Goal: Entertainment & Leisure: Consume media (video, audio)

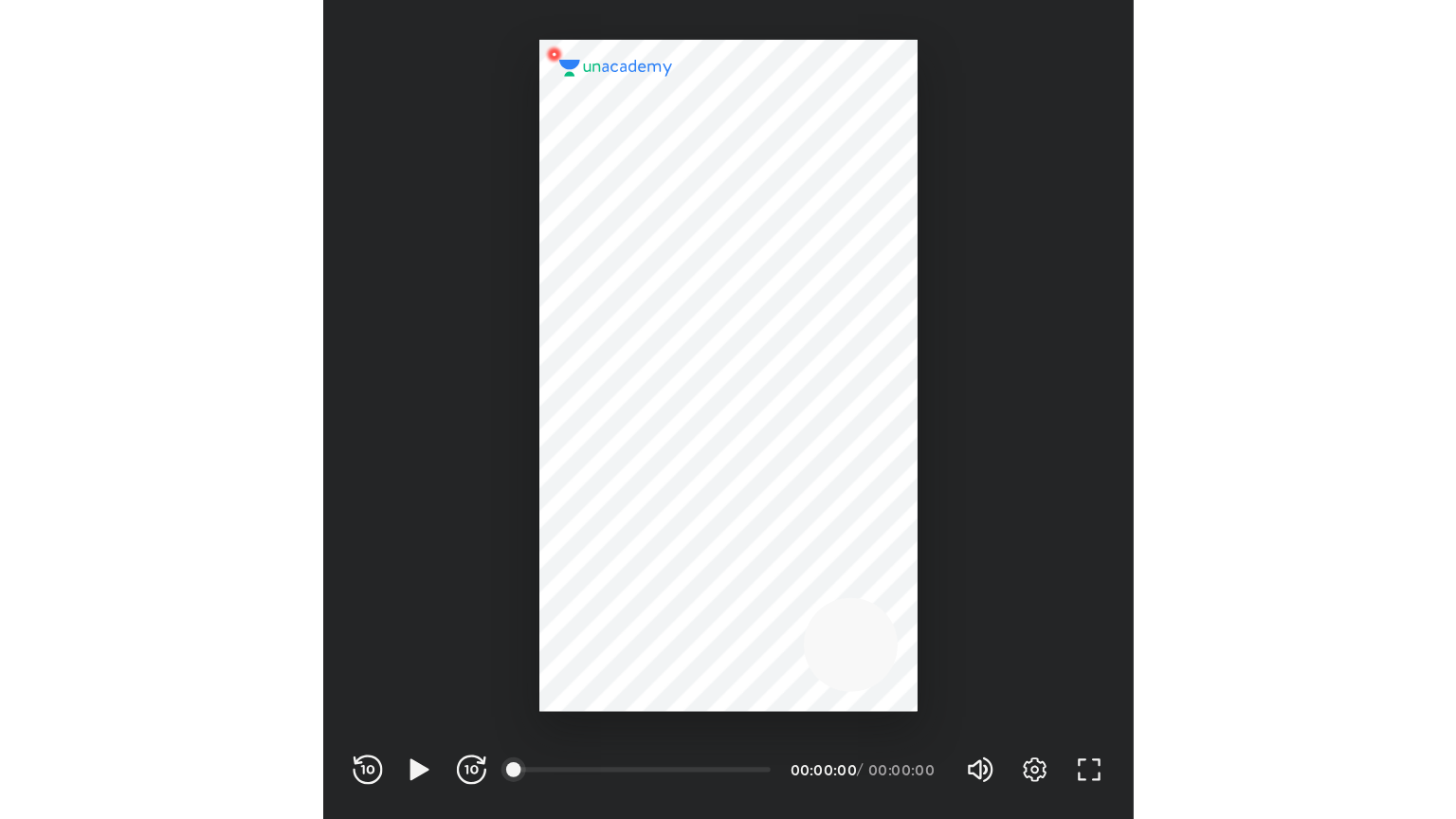
scroll to position [629, 622]
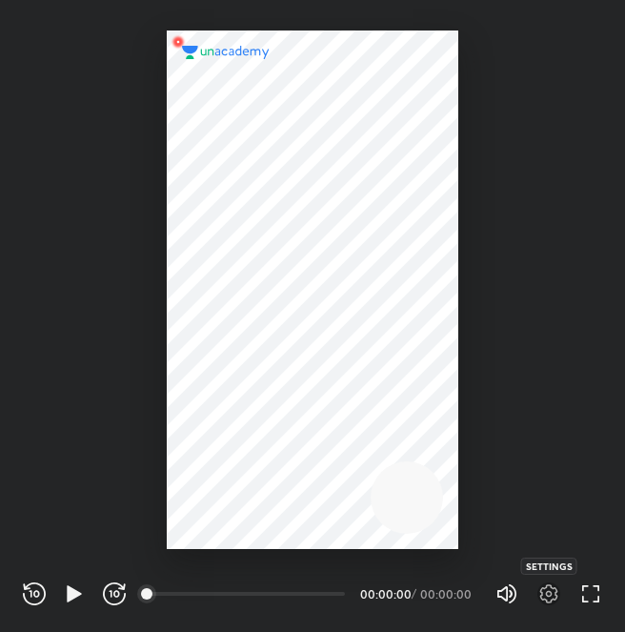
click at [541, 598] on icon "button" at bounding box center [549, 593] width 18 height 19
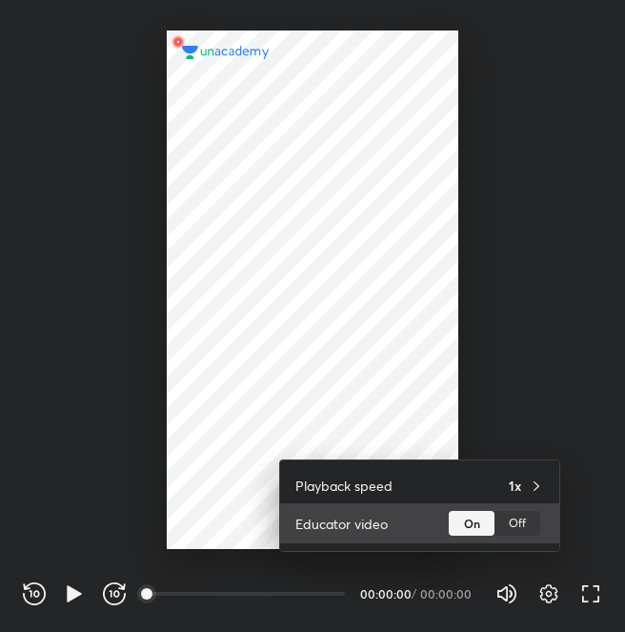
click at [524, 530] on div "Off" at bounding box center [517, 523] width 46 height 25
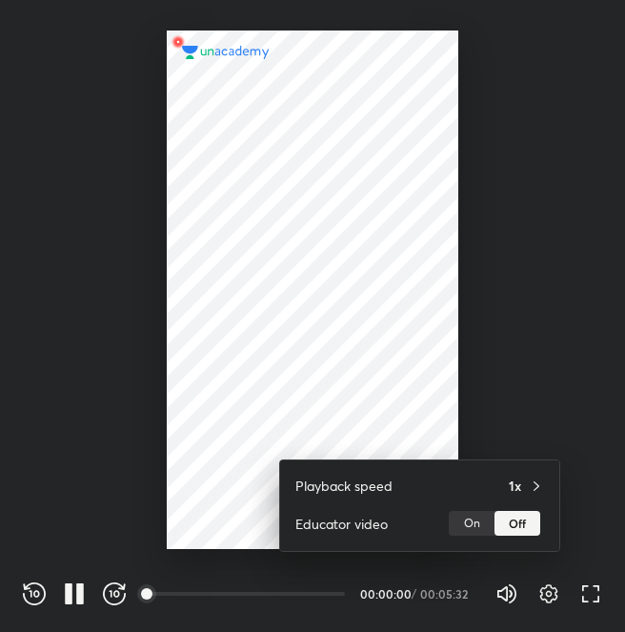
click at [595, 595] on div at bounding box center [312, 316] width 625 height 632
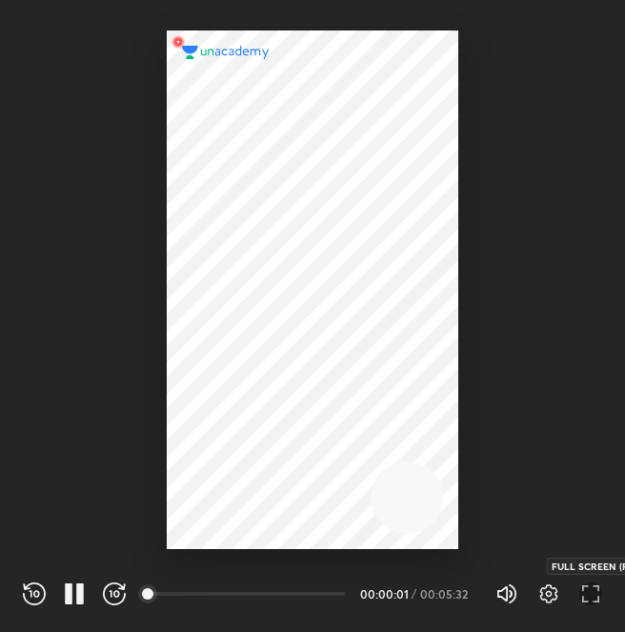
click at [595, 599] on icon "button" at bounding box center [590, 593] width 23 height 23
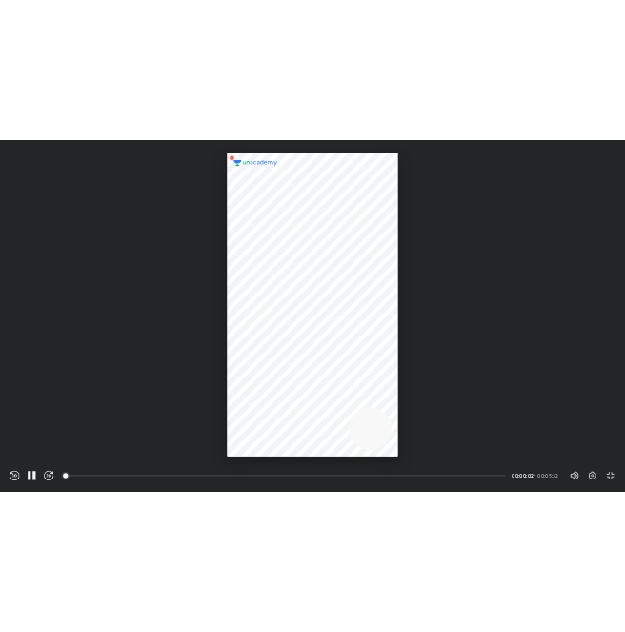
scroll to position [823, 1463]
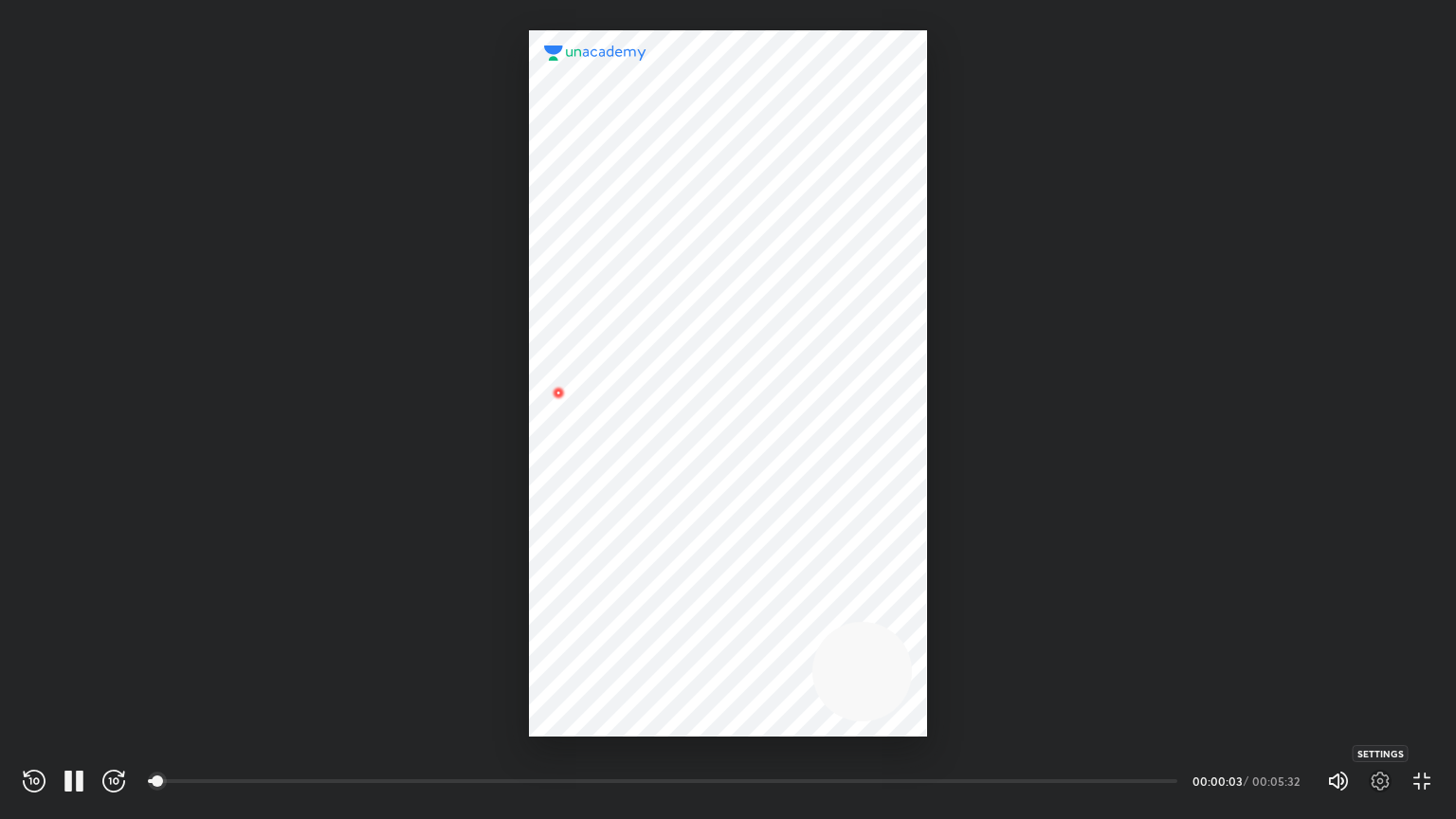
click at [621, 628] on icon "button" at bounding box center [1381, 781] width 18 height 19
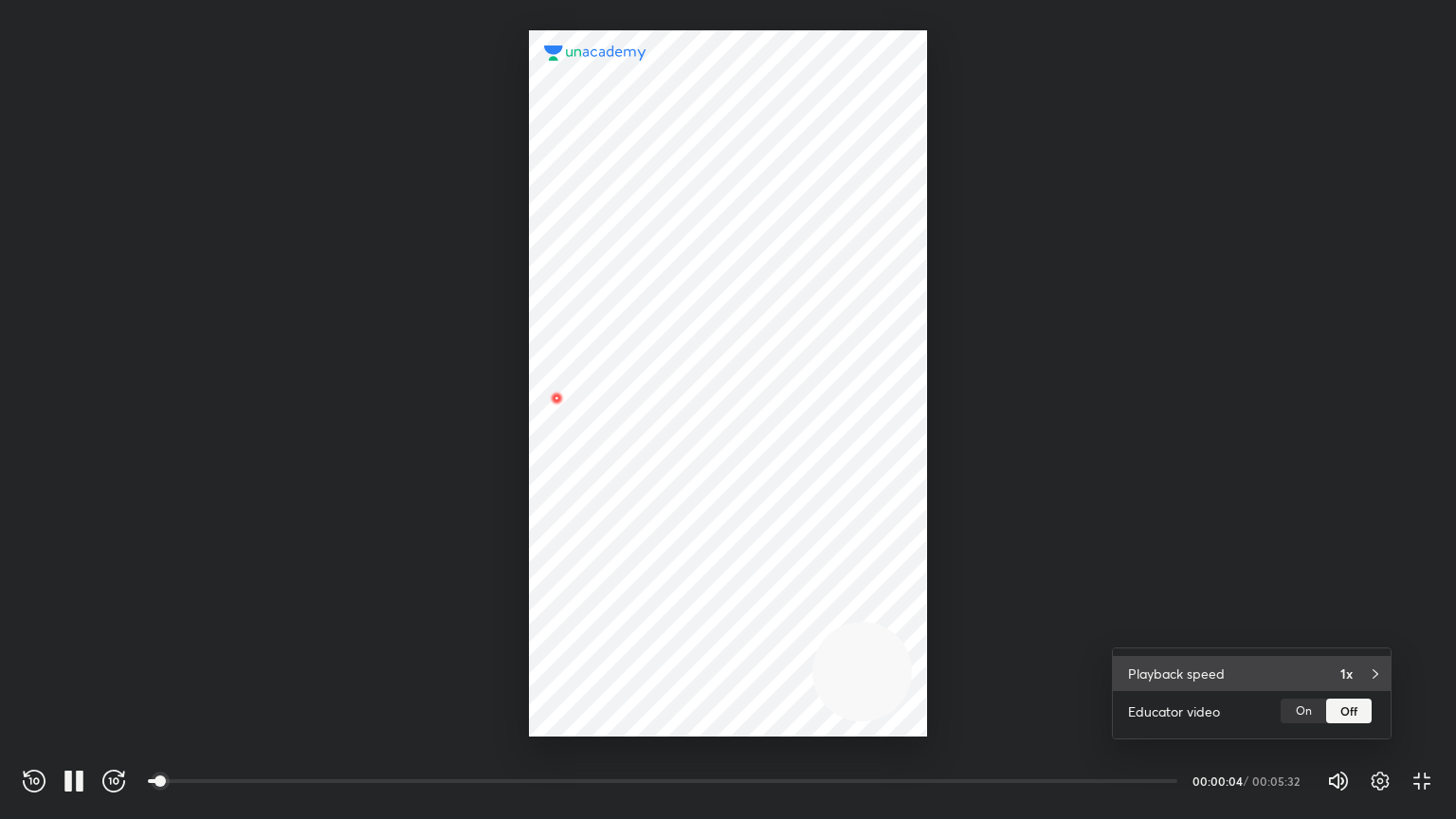
click at [621, 628] on div "Playback speed 1x" at bounding box center [1251, 673] width 278 height 35
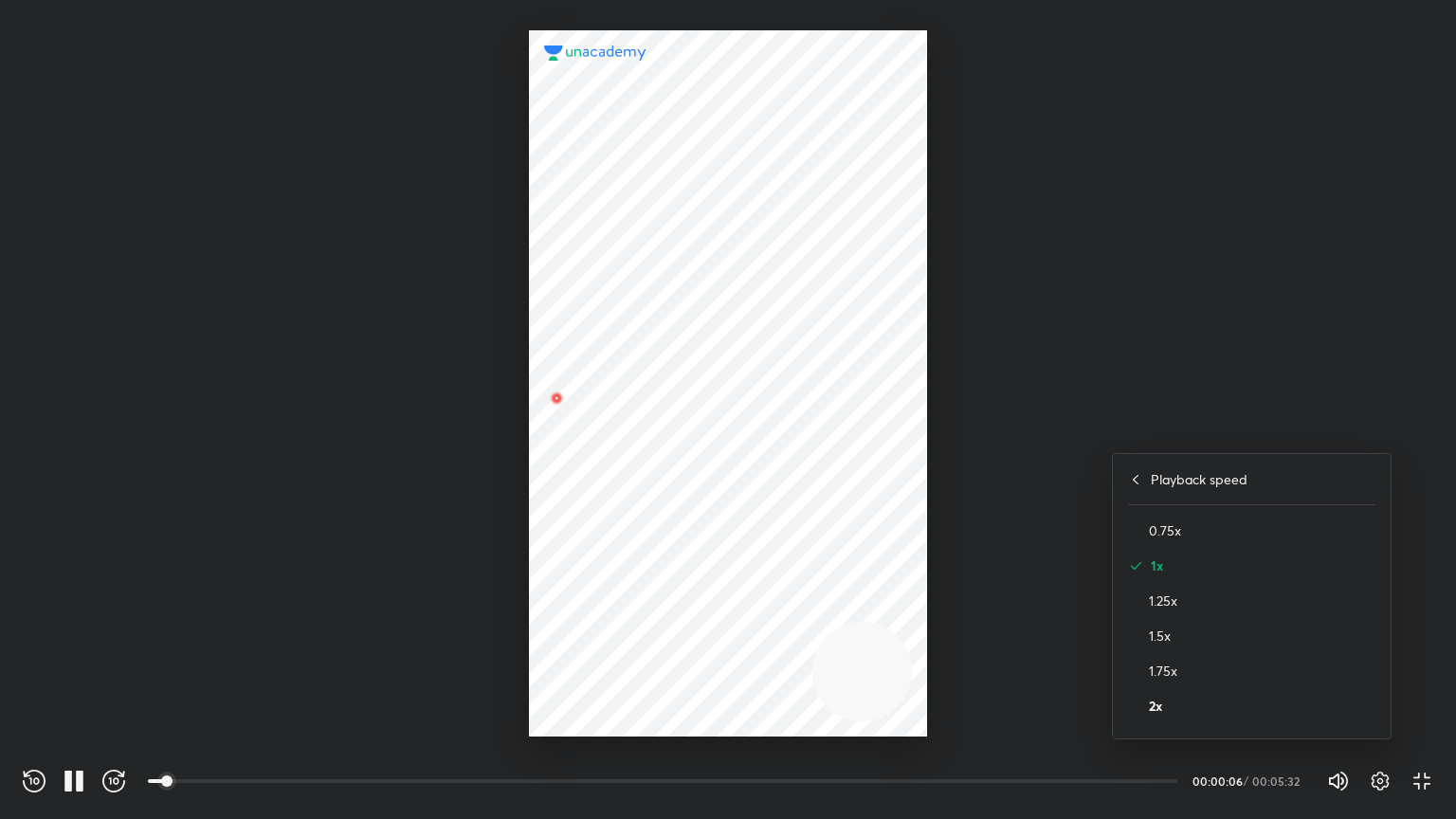
click at [621, 628] on h4 "2x" at bounding box center [1263, 706] width 227 height 20
click at [438, 628] on div at bounding box center [728, 409] width 1456 height 819
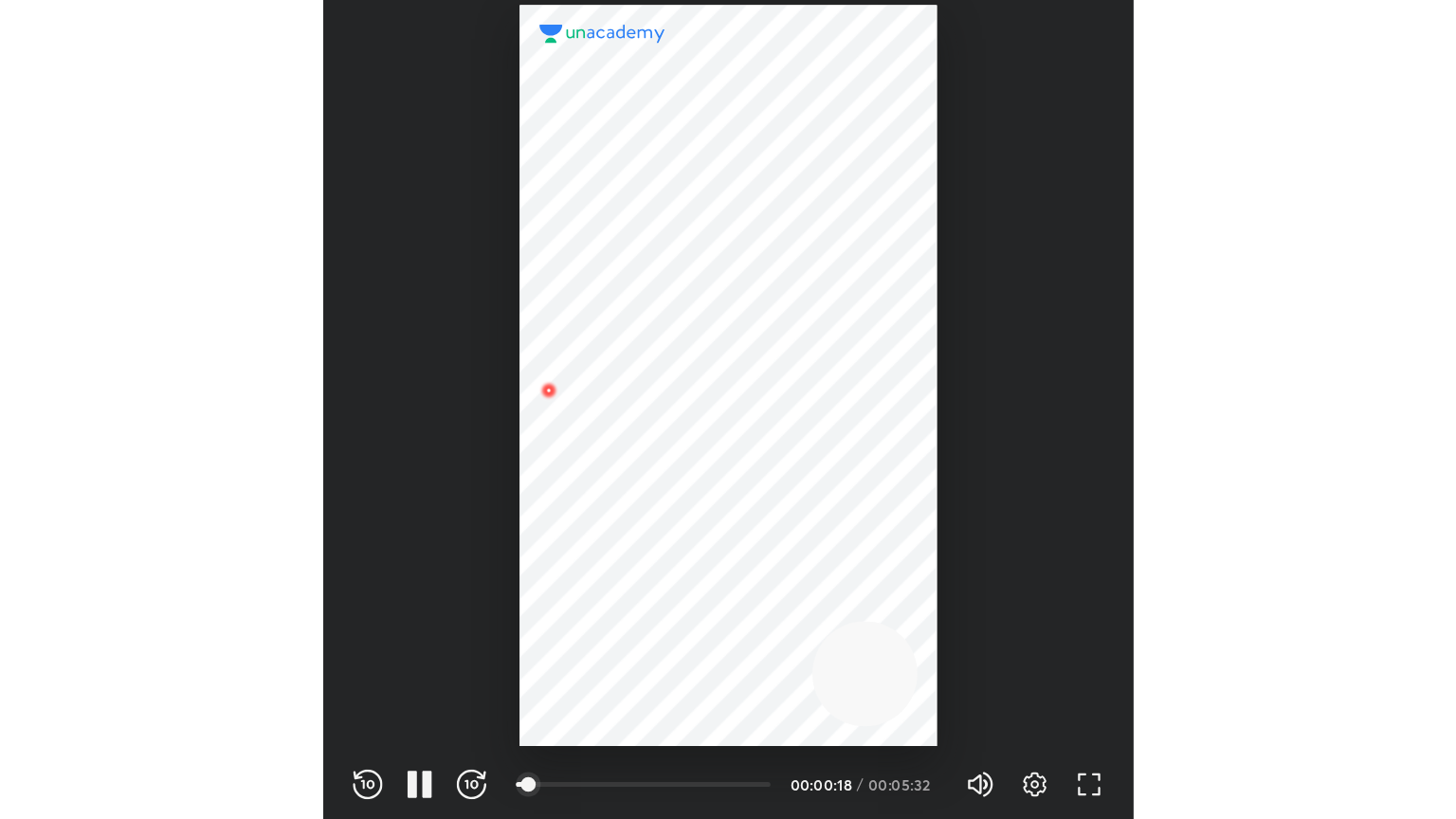
scroll to position [629, 622]
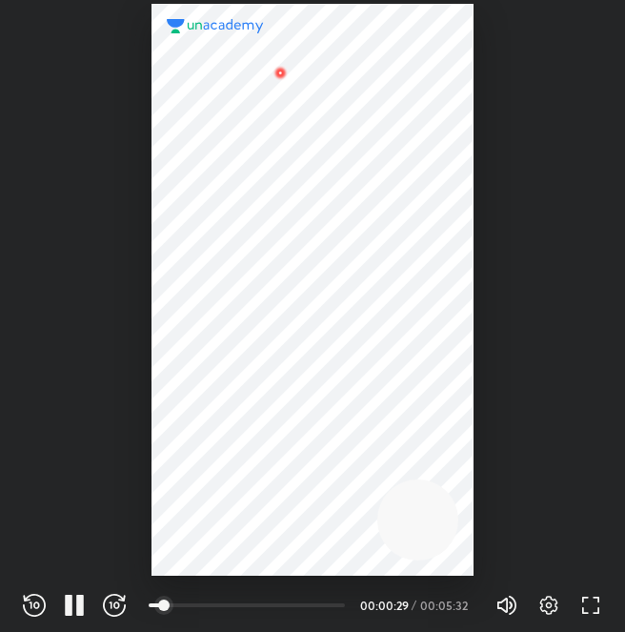
click at [577, 612] on div "Settings FULL SCREEN (F)" at bounding box center [560, 605] width 84 height 23
click at [585, 612] on icon "button" at bounding box center [585, 610] width 7 height 7
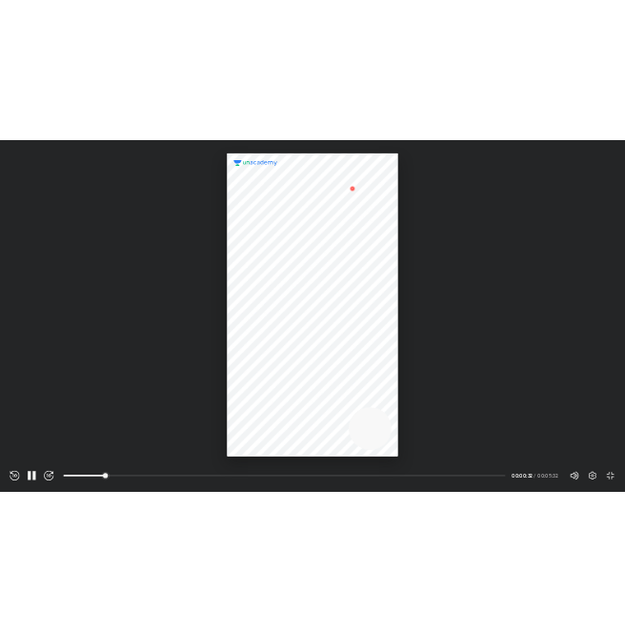
scroll to position [823, 1463]
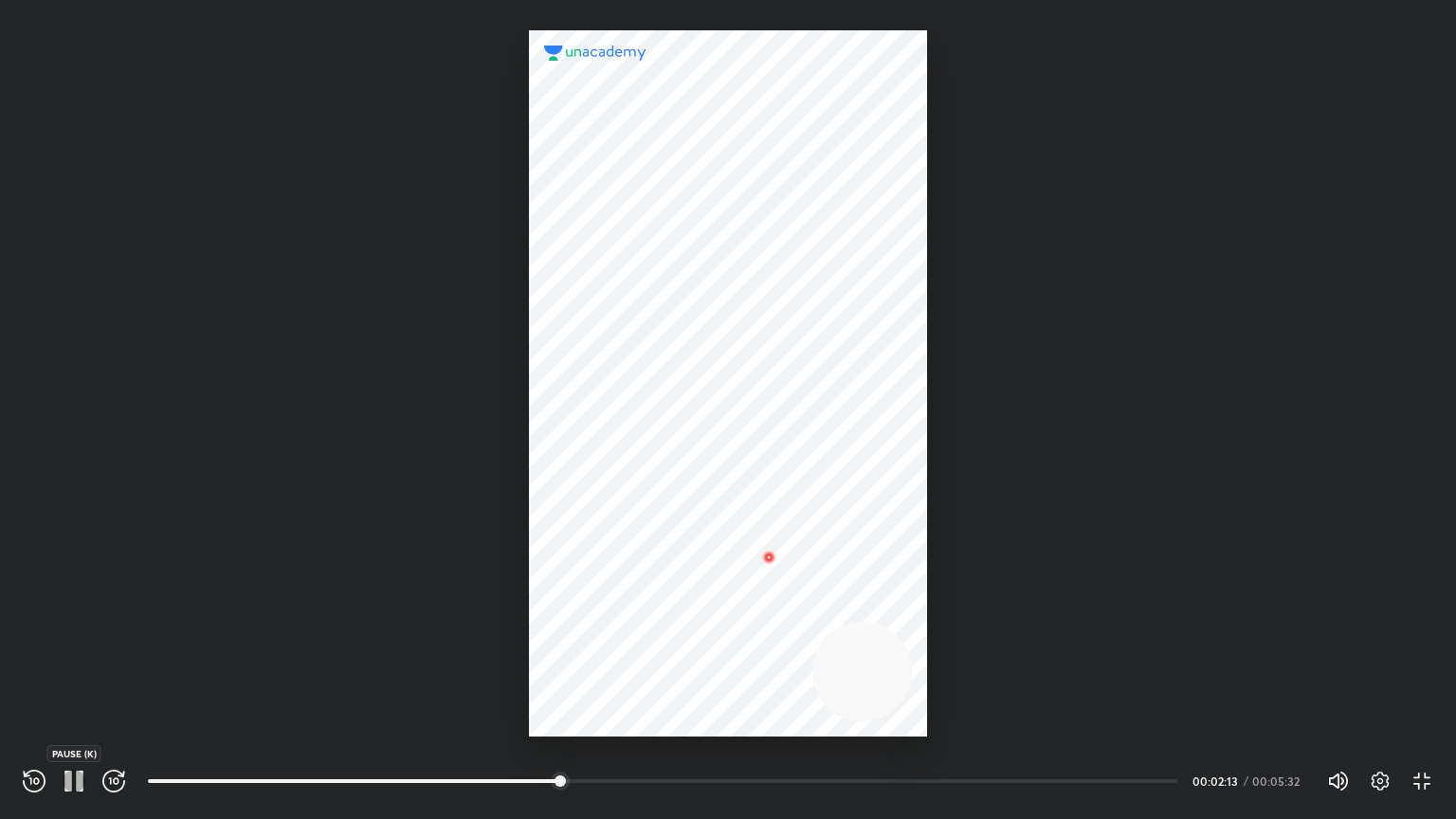
click at [79, 628] on icon "button" at bounding box center [80, 781] width 8 height 21
click at [621, 628] on icon "button" at bounding box center [1381, 781] width 18 height 19
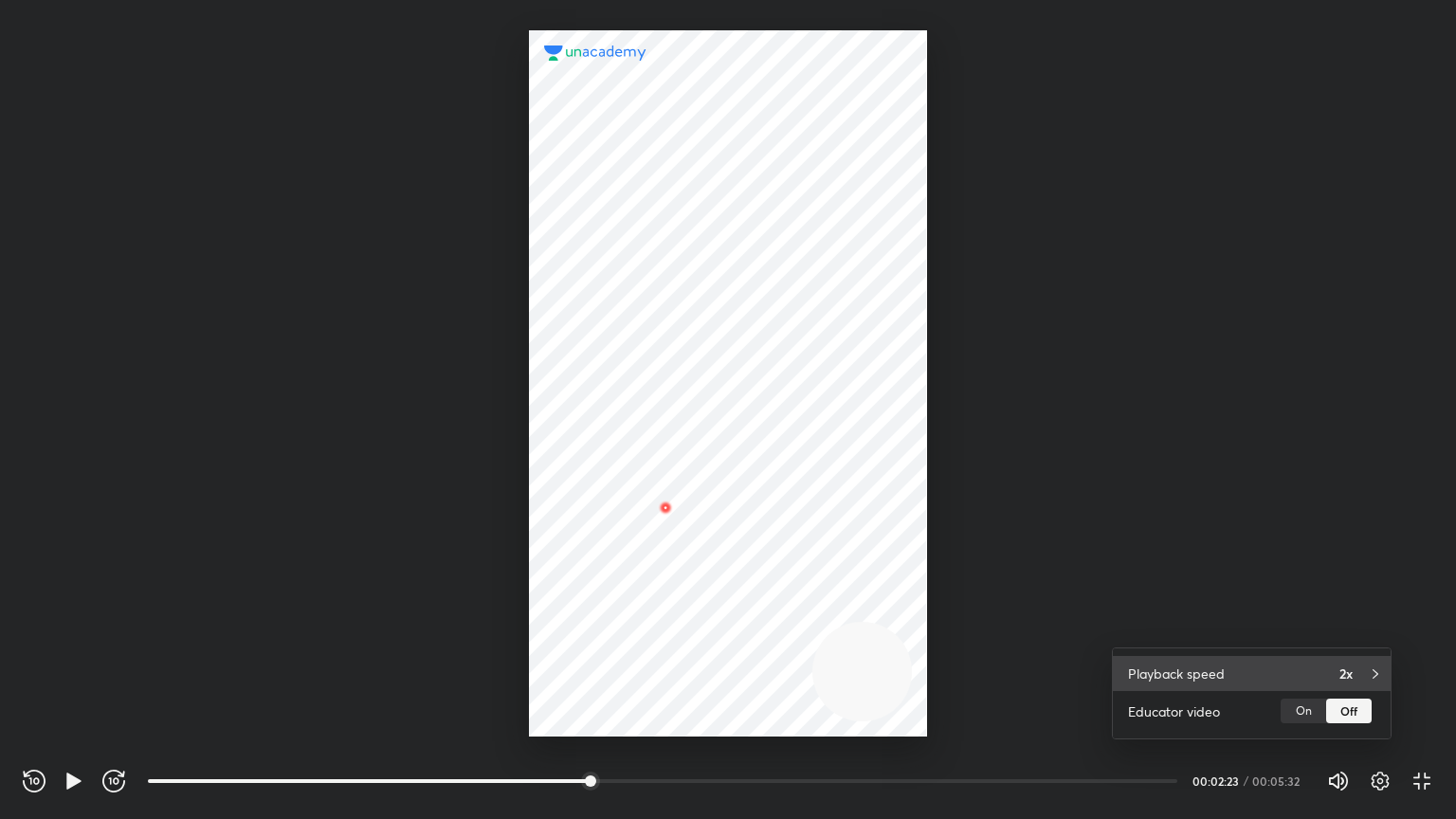
click at [621, 628] on div "2x" at bounding box center [1357, 674] width 36 height 20
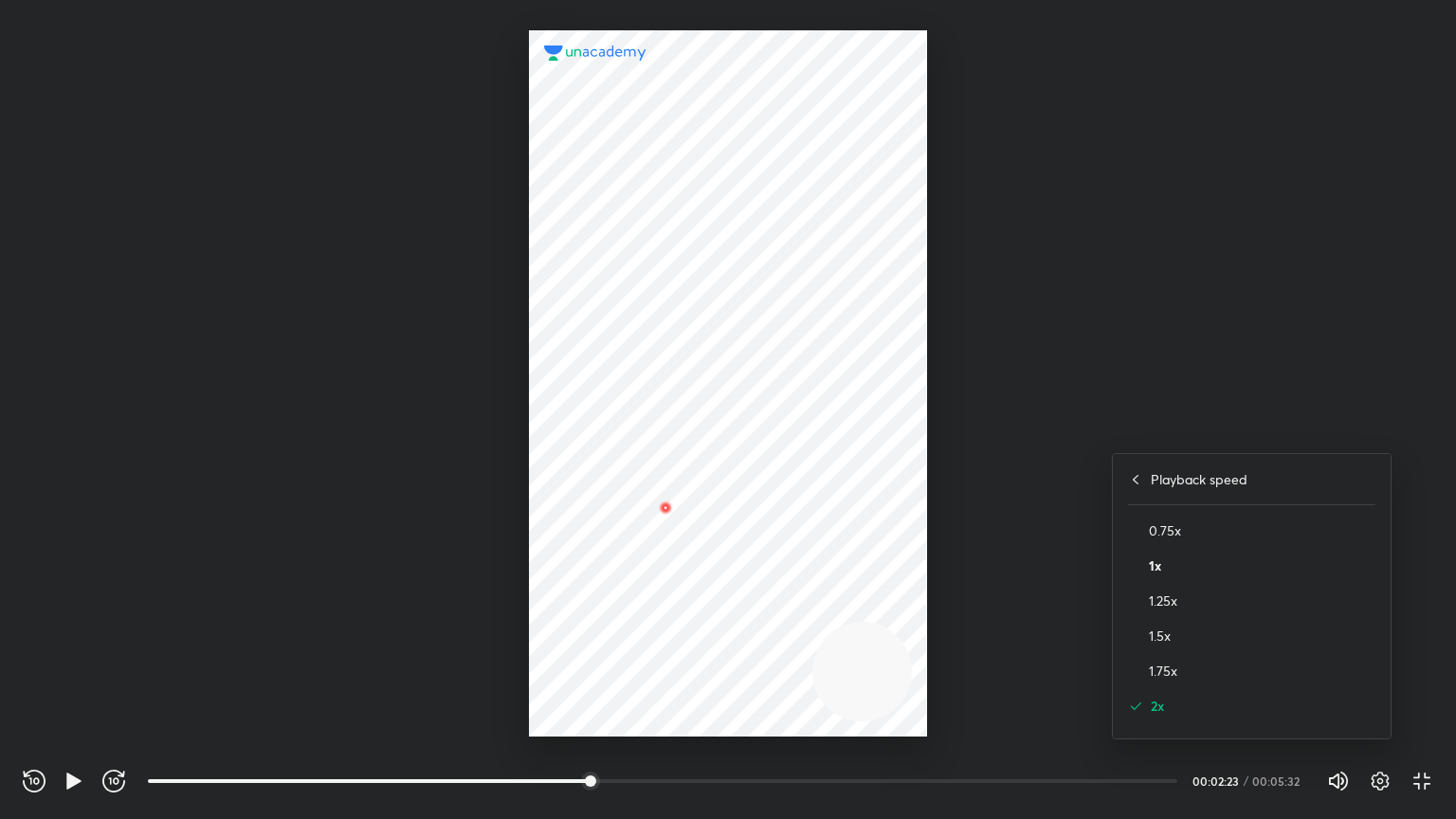
click at [621, 561] on h4 "1x" at bounding box center [1263, 565] width 227 height 20
click at [71, 628] on div at bounding box center [728, 409] width 1456 height 819
click at [71, 628] on icon "button" at bounding box center [74, 780] width 14 height 16
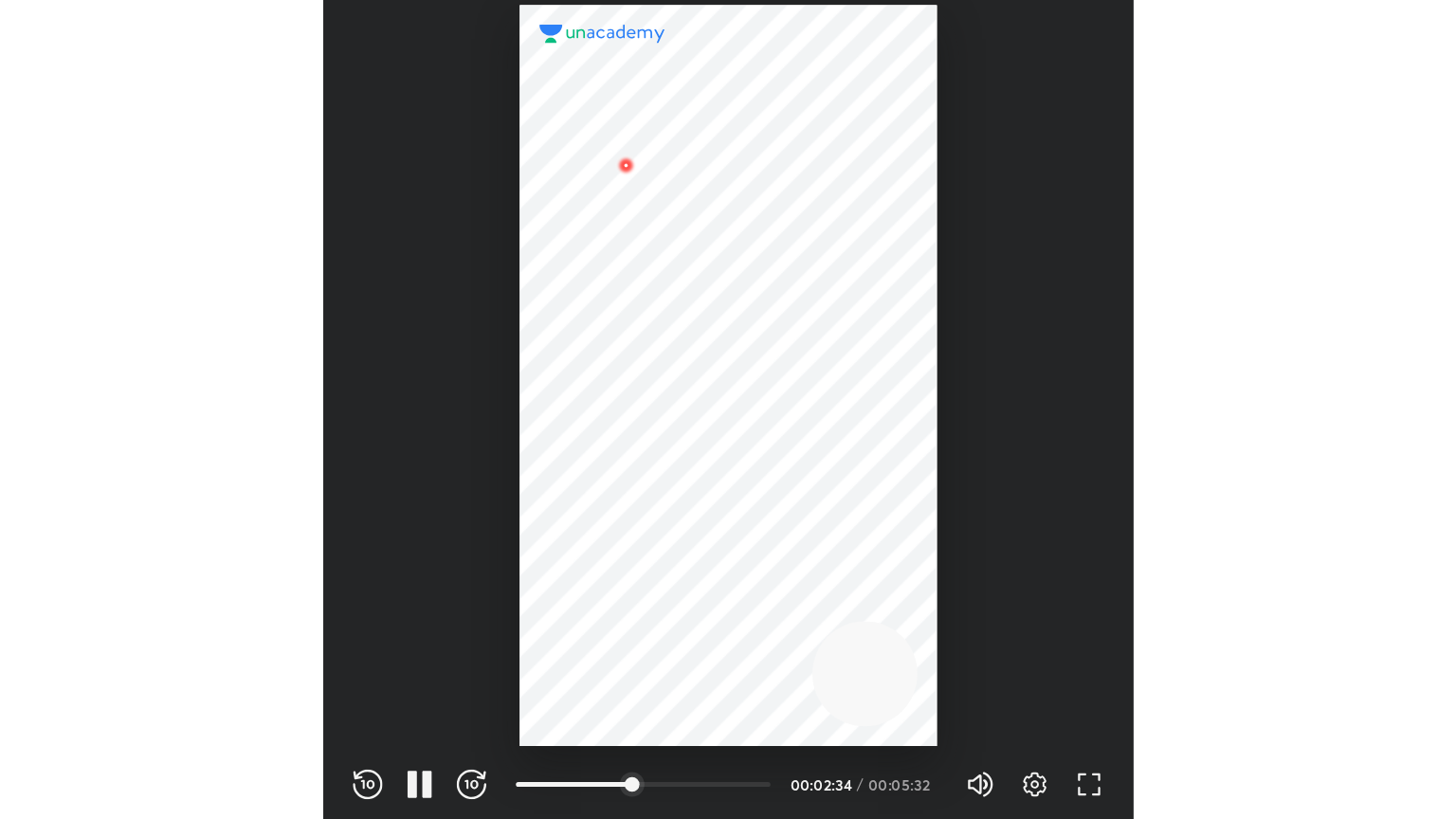
scroll to position [629, 622]
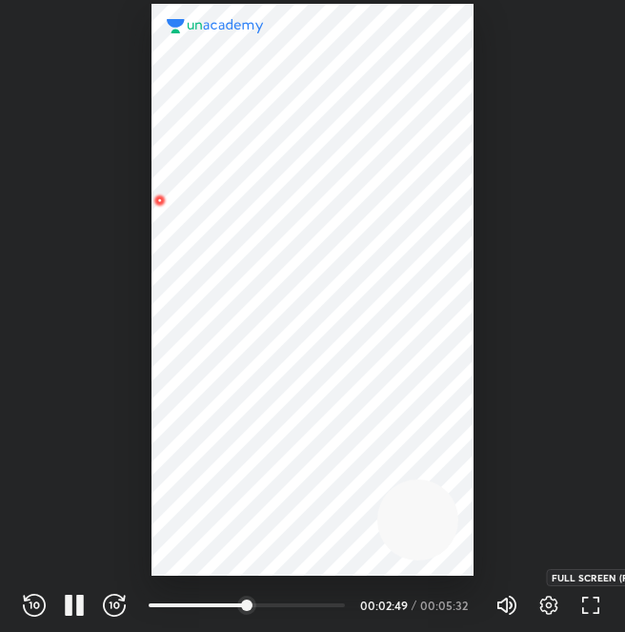
click at [600, 608] on icon "button" at bounding box center [590, 605] width 23 height 23
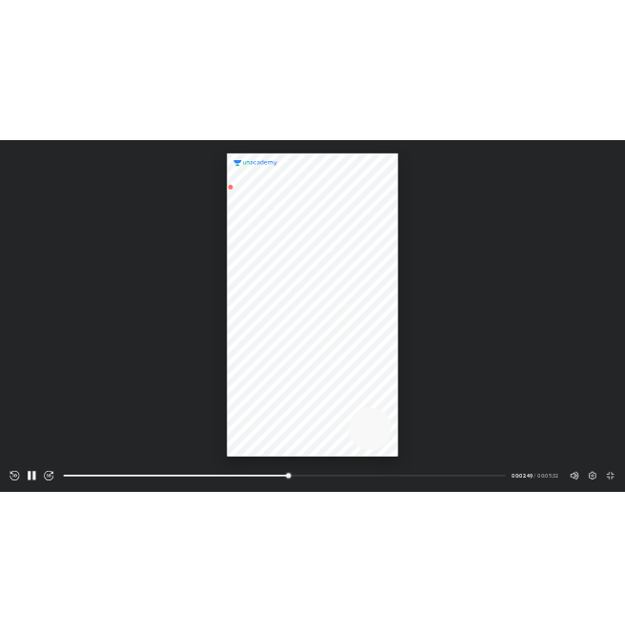
scroll to position [823, 1463]
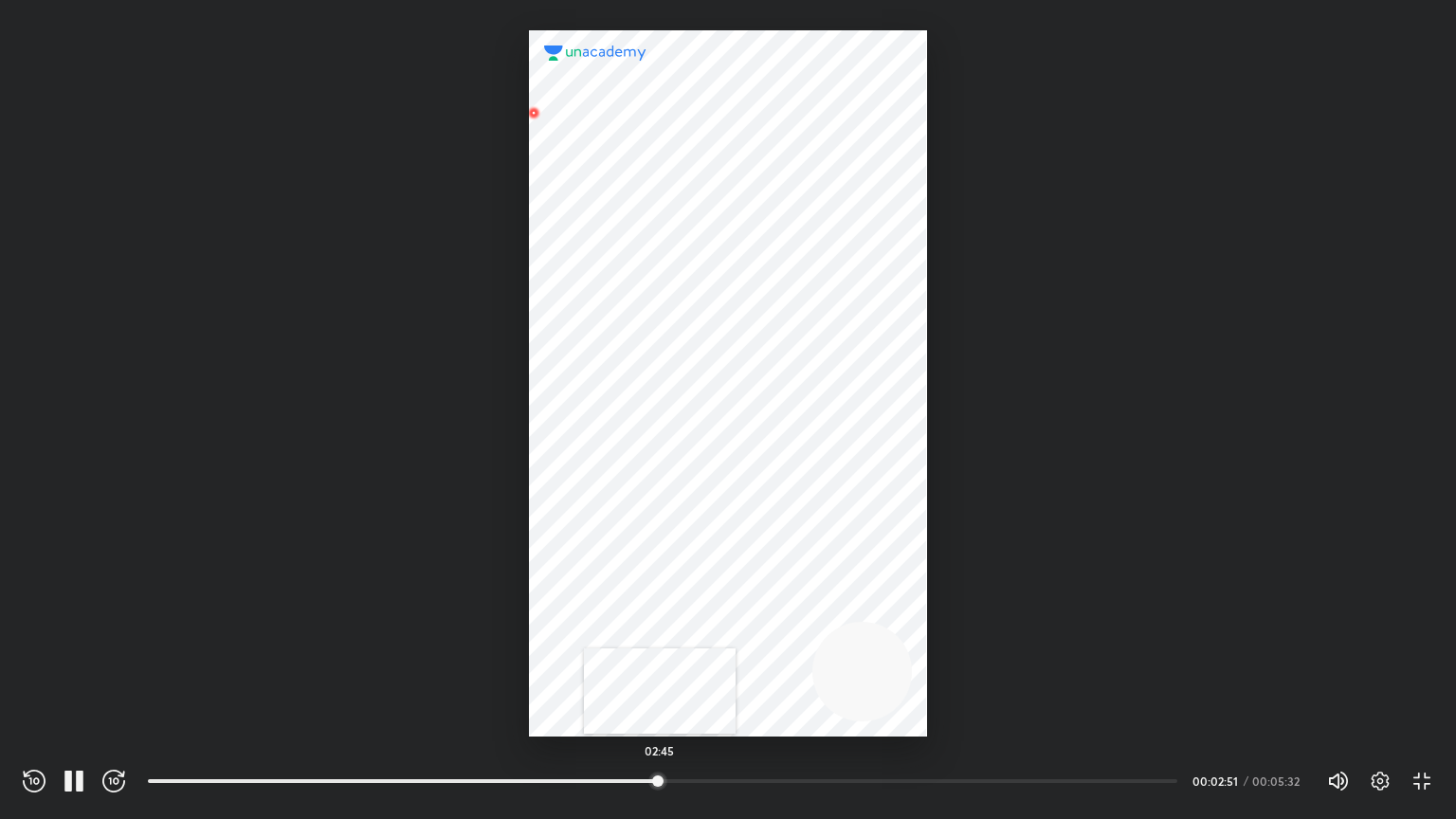
click at [621, 628] on div at bounding box center [658, 780] width 15 height 15
click at [621, 628] on div "02:40" at bounding box center [663, 781] width 1030 height 19
click at [621, 628] on icon "button" at bounding box center [1380, 781] width 7 height 7
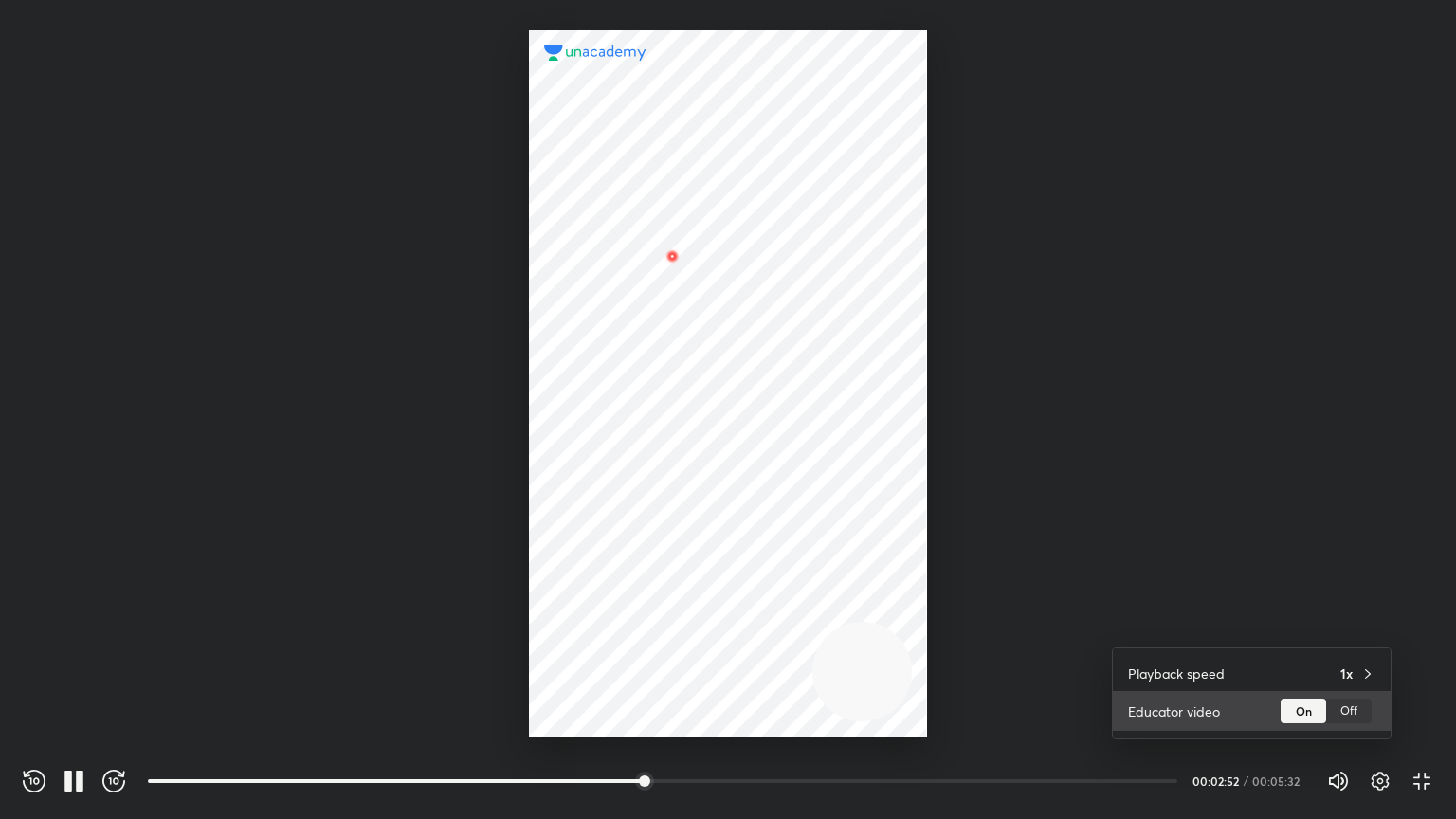
click at [621, 628] on div "Off" at bounding box center [1350, 711] width 46 height 25
click at [621, 628] on div at bounding box center [728, 409] width 1456 height 819
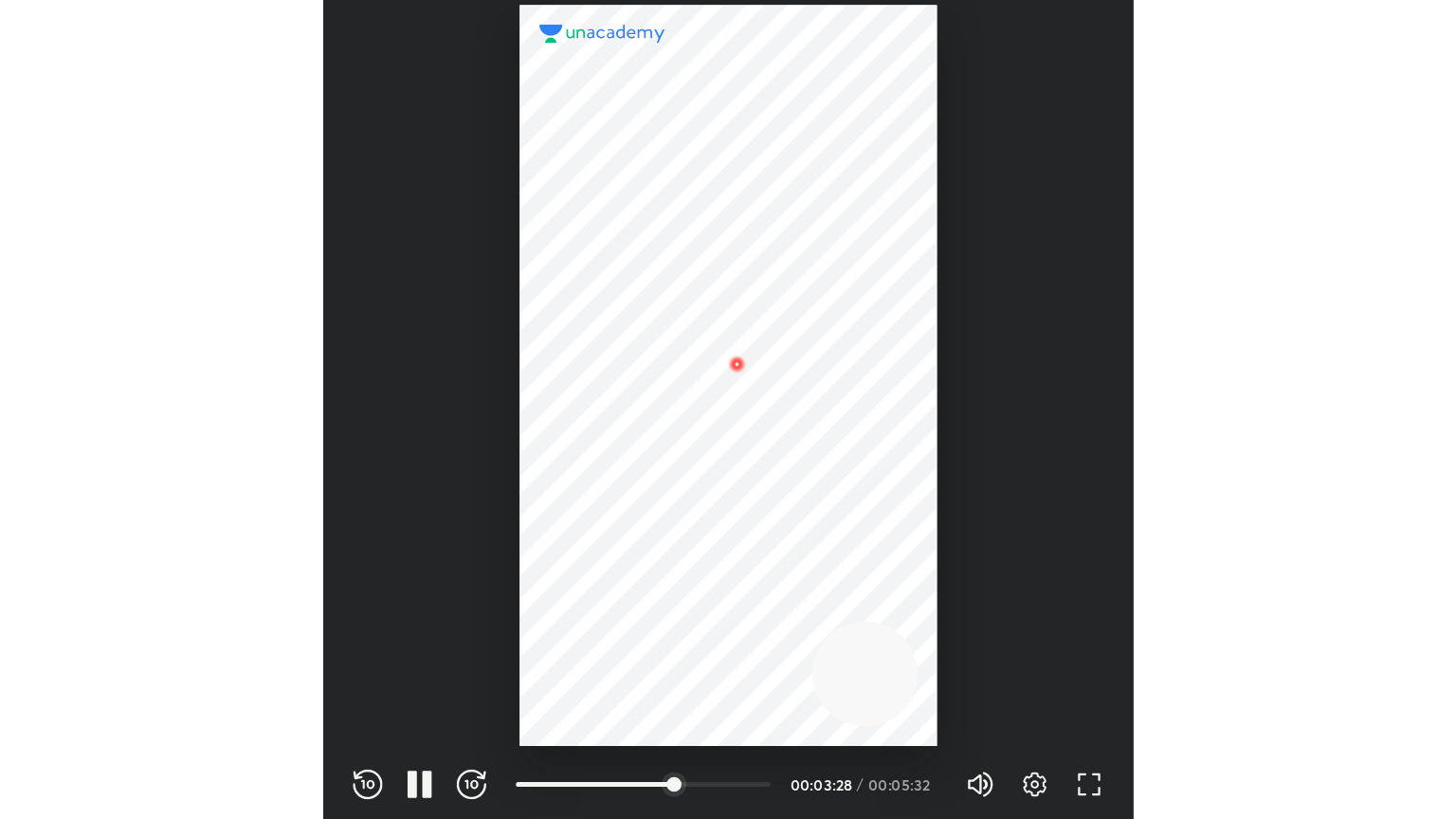
scroll to position [629, 622]
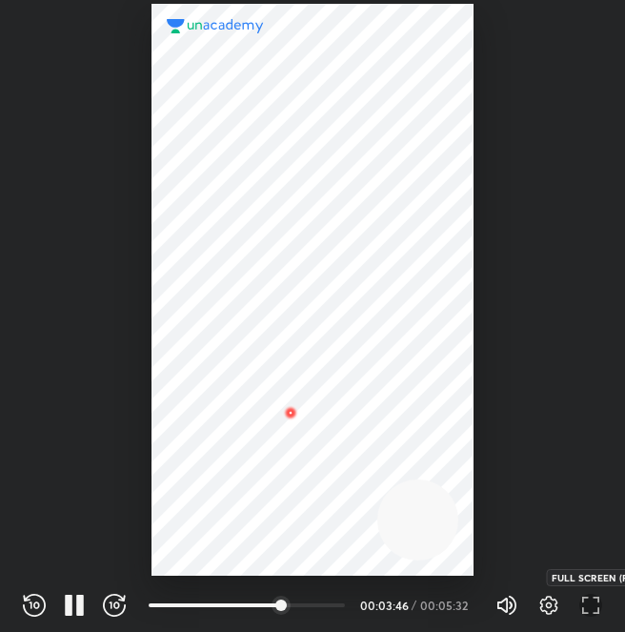
click at [587, 608] on icon "button" at bounding box center [590, 605] width 23 height 23
click at [72, 607] on icon "button" at bounding box center [74, 605] width 23 height 23
